Goal: Information Seeking & Learning: Stay updated

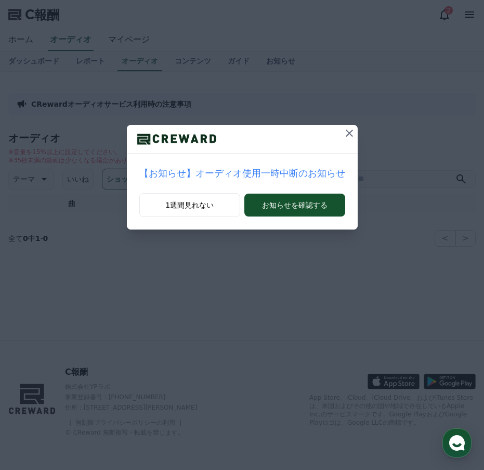
click at [343, 136] on icon at bounding box center [349, 133] width 12 height 12
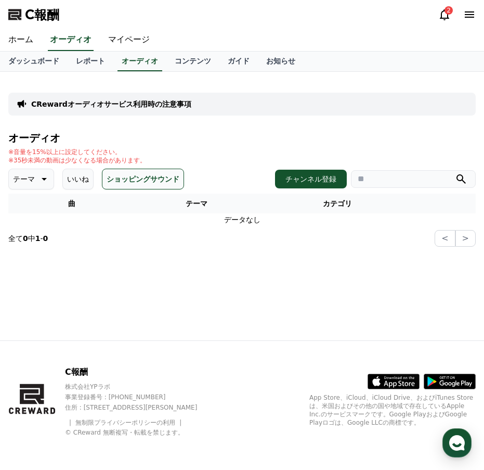
click at [67, 181] on font "いいね" at bounding box center [78, 179] width 22 height 8
click at [37, 181] on icon at bounding box center [43, 179] width 12 height 12
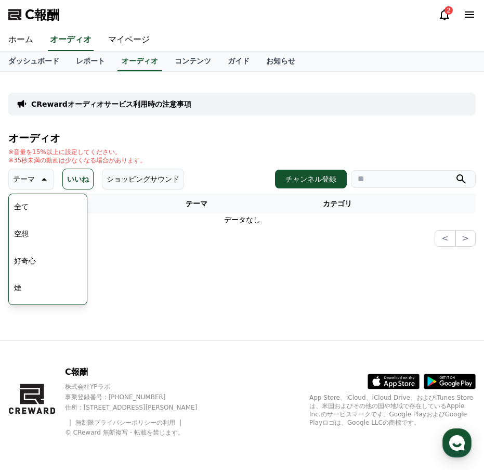
click at [31, 203] on button "全て" at bounding box center [21, 206] width 23 height 23
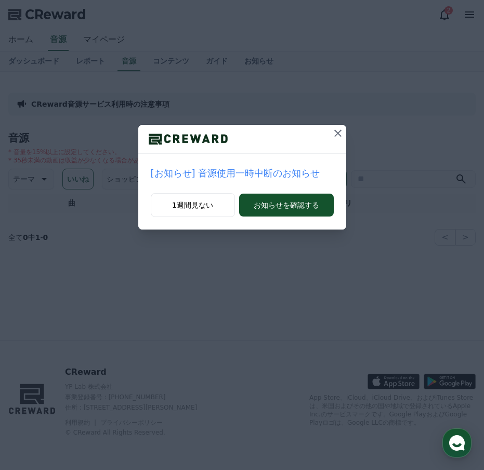
click at [230, 176] on p "[お知らせ] 音源使用一時中断のお知らせ" at bounding box center [242, 173] width 183 height 15
